Goal: Information Seeking & Learning: Learn about a topic

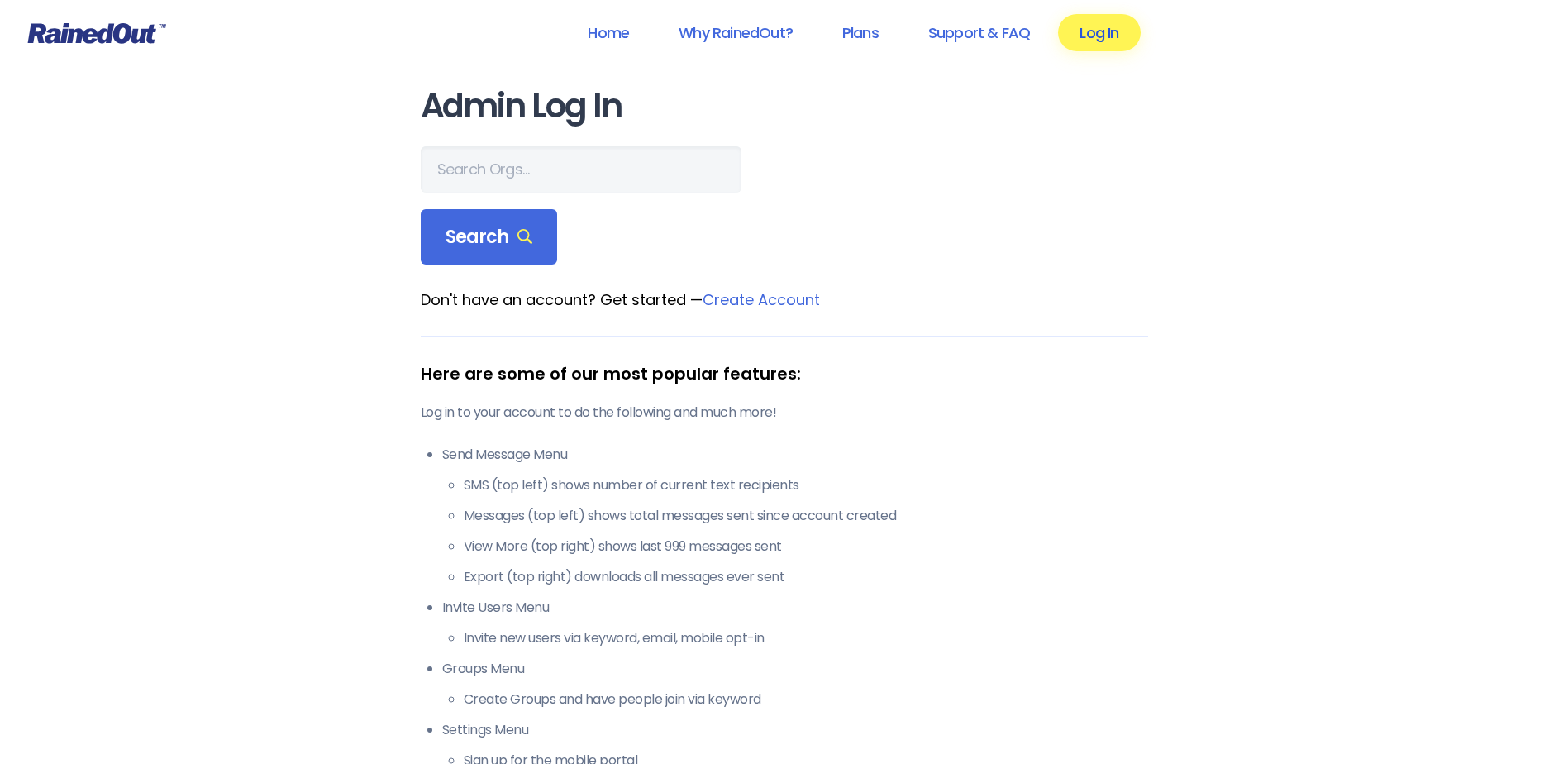
click at [1101, 34] on link "Log In" at bounding box center [1099, 32] width 82 height 37
click at [611, 39] on link "Home" at bounding box center [608, 32] width 84 height 37
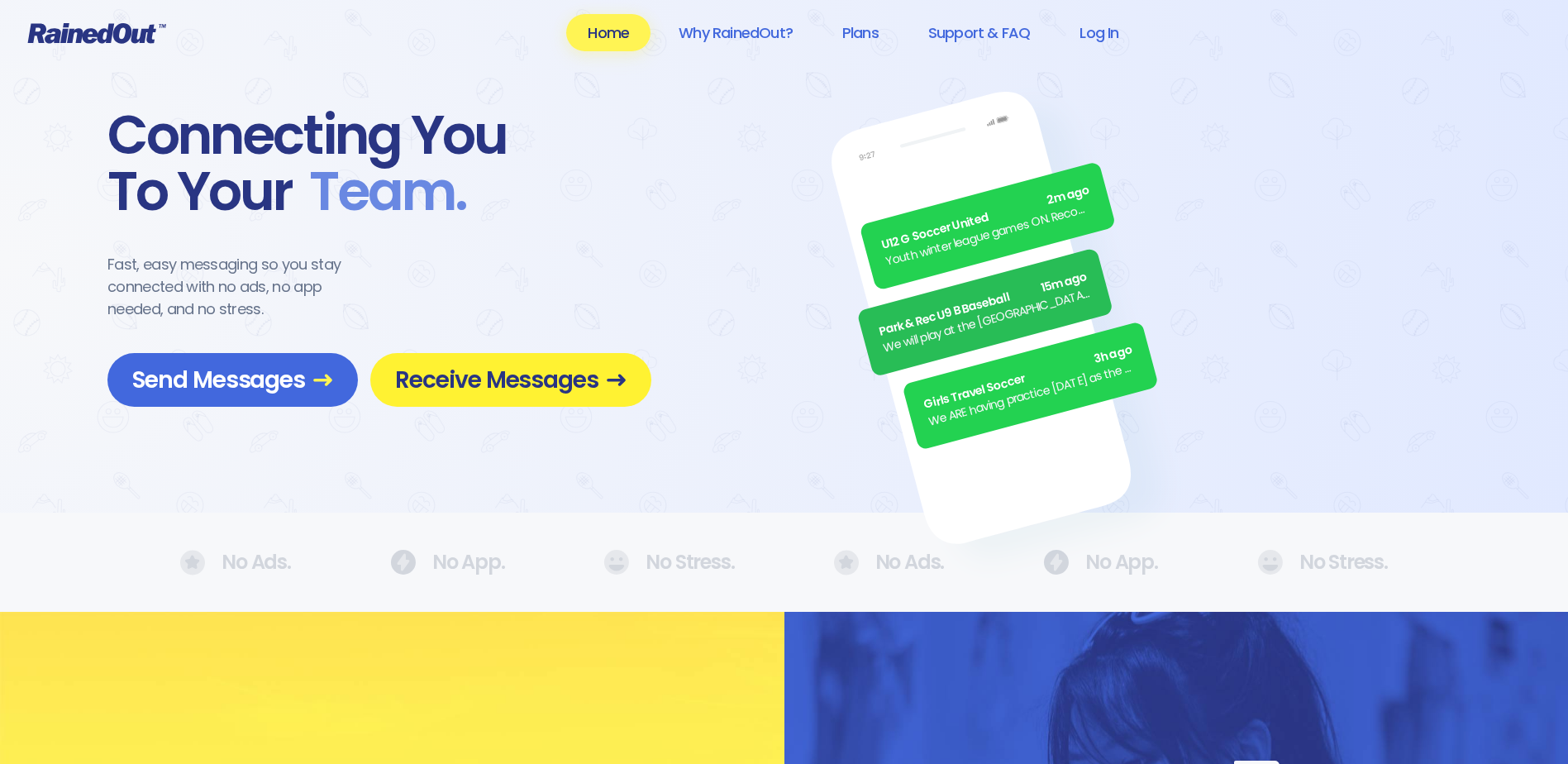
click at [492, 389] on span "Receive Messages" at bounding box center [511, 379] width 232 height 29
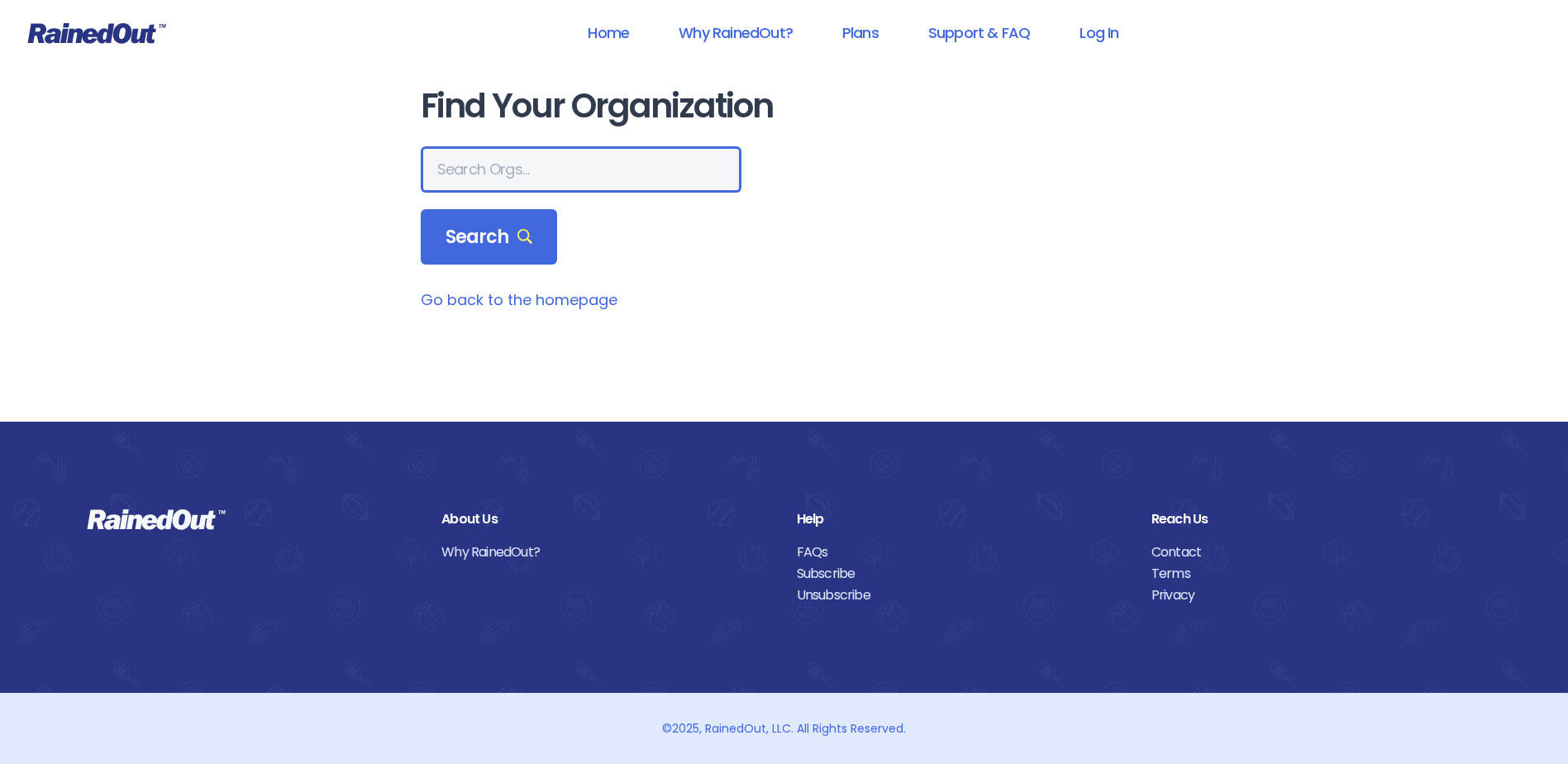
click at [480, 167] on input "text" at bounding box center [581, 169] width 321 height 46
type input "city of [GEOGRAPHIC_DATA]"
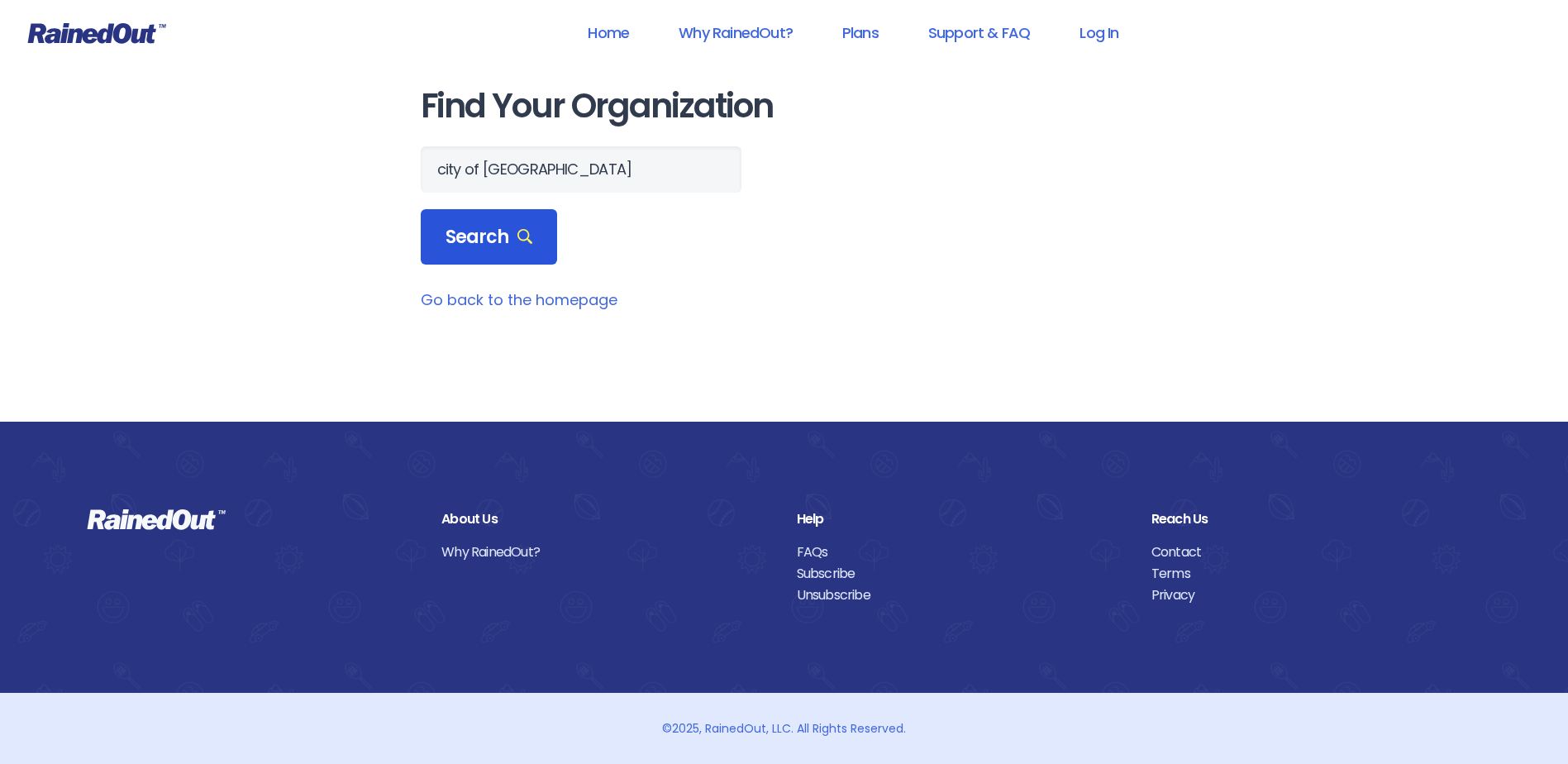
click at [484, 238] on span "Search" at bounding box center [489, 237] width 88 height 23
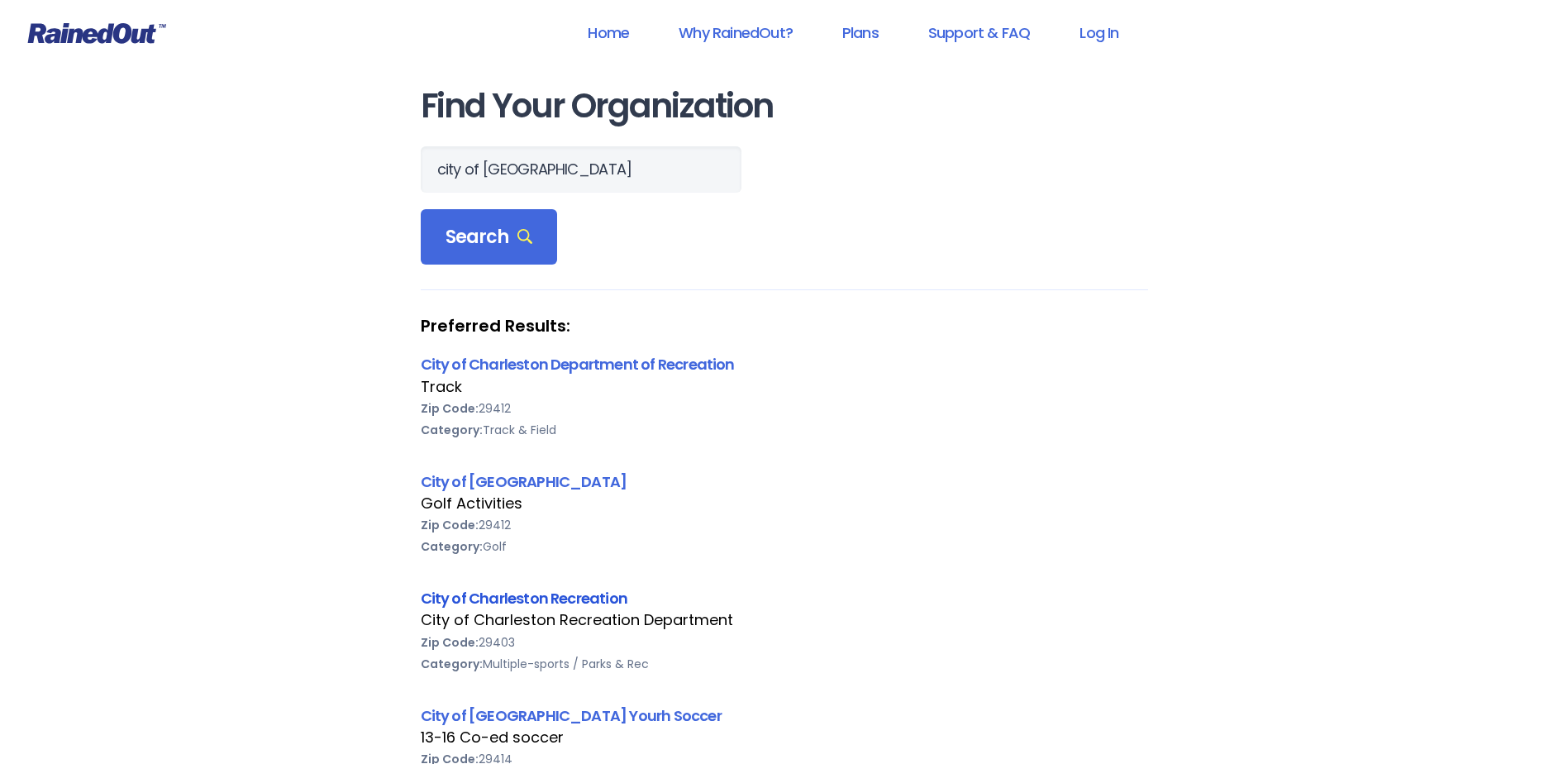
click at [480, 602] on link "City of Charleston Recreation" at bounding box center [524, 598] width 207 height 21
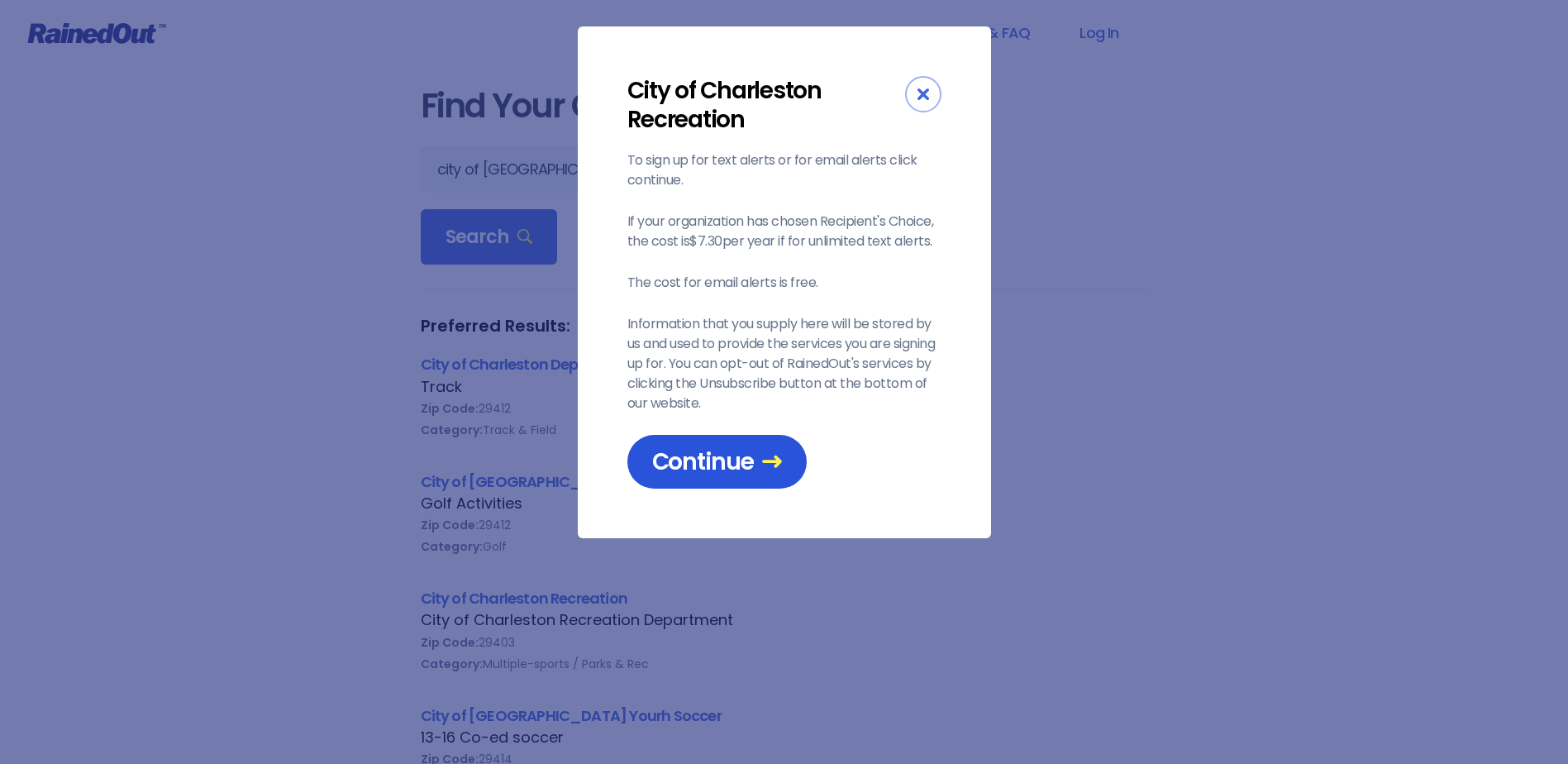
click at [725, 460] on span "Continue" at bounding box center [717, 461] width 130 height 29
